Goal: Find specific page/section: Find specific page/section

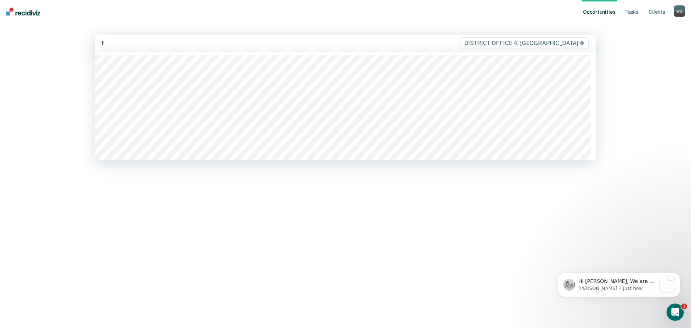
type input "fa"
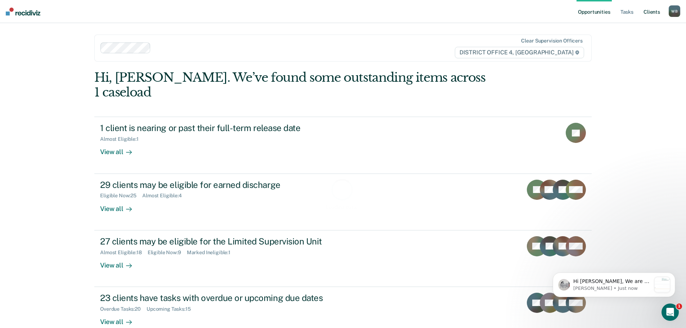
click at [652, 15] on link "Client s" at bounding box center [651, 11] width 19 height 23
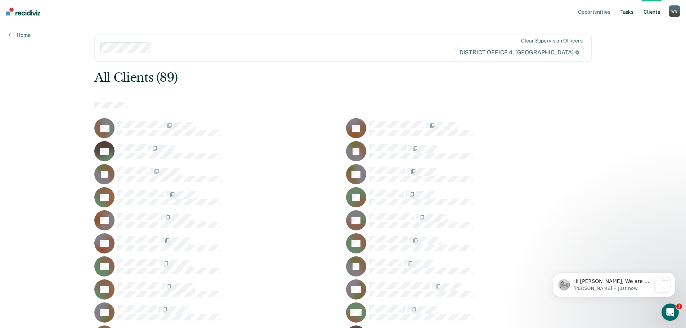
click at [625, 12] on link "Tasks" at bounding box center [627, 11] width 16 height 23
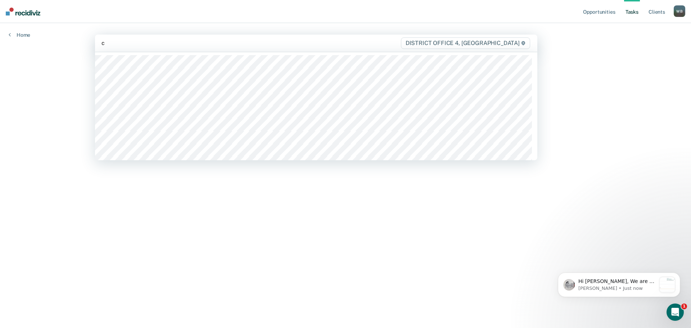
type input "ch"
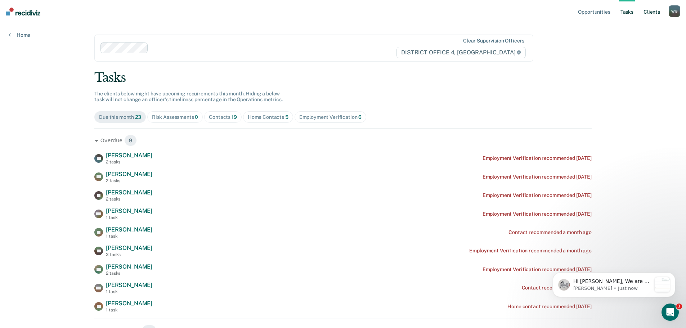
click at [651, 8] on link "Client s" at bounding box center [651, 11] width 19 height 23
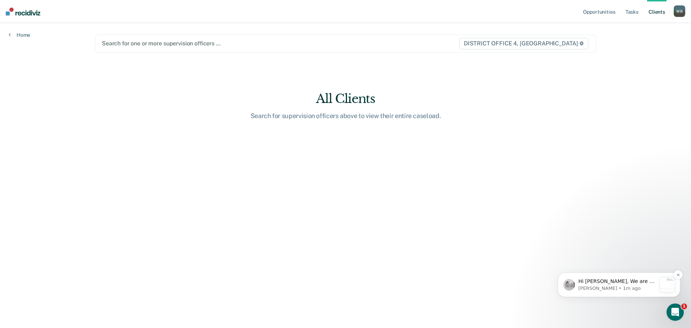
click at [609, 282] on p "Hi [PERSON_NAME], We are so excited to announce a brand new feature: AI case no…" at bounding box center [617, 281] width 78 height 7
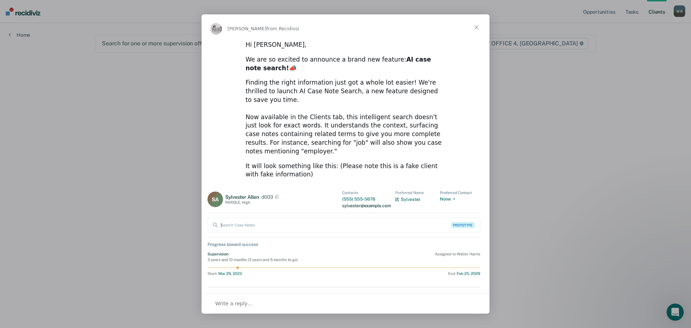
click at [478, 28] on span "Close" at bounding box center [477, 27] width 26 height 26
